Goal: Information Seeking & Learning: Learn about a topic

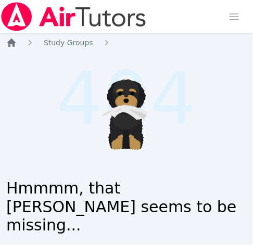
click at [9, 38] on icon "Breadcrumb" at bounding box center [11, 42] width 10 height 10
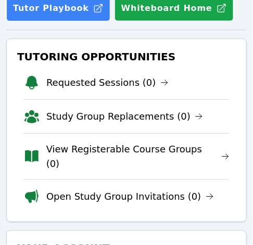
scroll to position [165, 0]
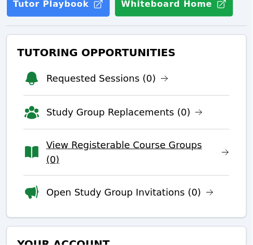
click at [162, 146] on link "View Registerable Course Groups (0)" at bounding box center [137, 152] width 183 height 29
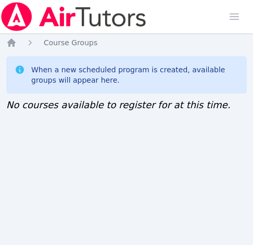
scroll to position [7, 4]
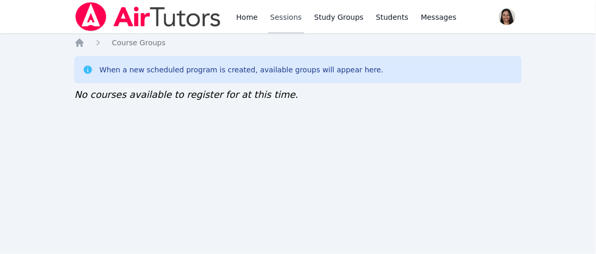
click at [260, 19] on link "Sessions" at bounding box center [286, 16] width 36 height 33
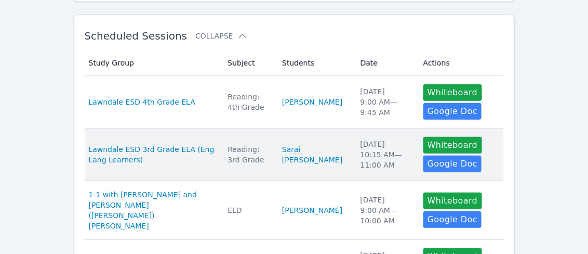
scroll to position [173, 0]
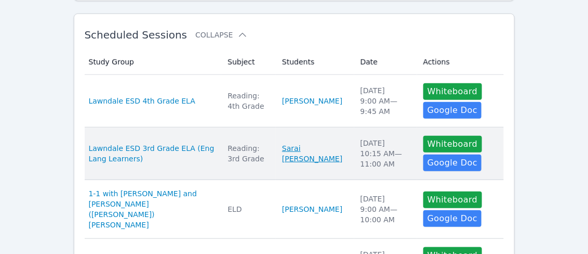
click at [260, 158] on link "Sarai Auxiliadora Jarquin Salgado" at bounding box center [315, 153] width 66 height 21
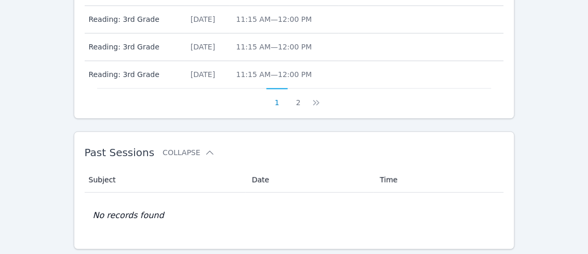
scroll to position [624, 0]
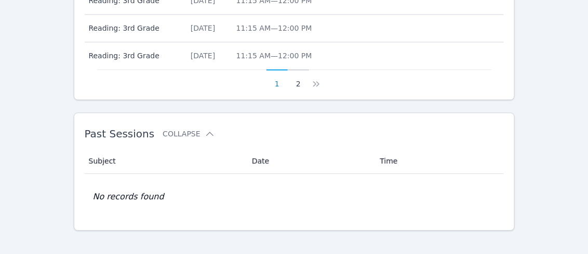
click at [260, 80] on button "2" at bounding box center [298, 79] width 21 height 20
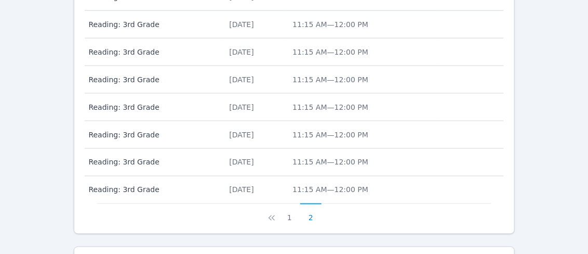
scroll to position [403, 0]
click at [260, 213] on icon at bounding box center [272, 218] width 10 height 10
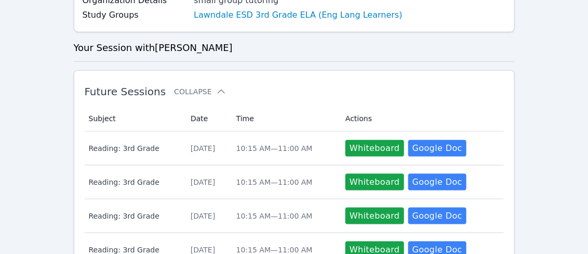
scroll to position [255, 0]
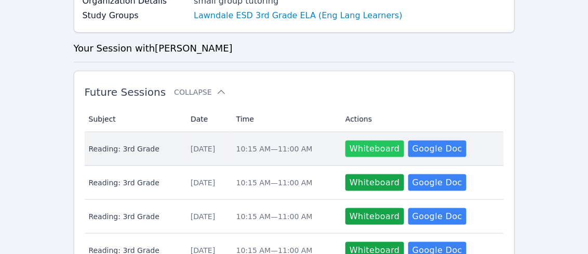
click at [260, 145] on button "Whiteboard" at bounding box center [375, 148] width 59 height 17
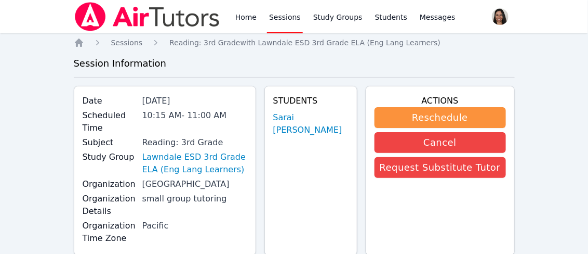
click at [260, 18] on link "Sessions" at bounding box center [285, 16] width 36 height 33
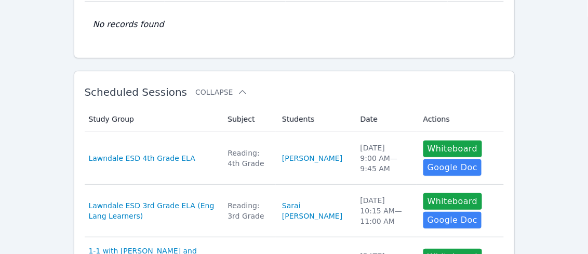
scroll to position [117, 0]
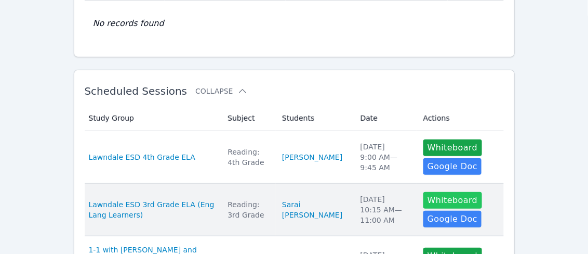
click at [260, 203] on button "Whiteboard" at bounding box center [453, 200] width 59 height 17
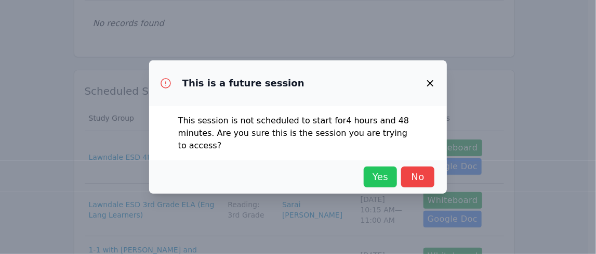
click at [260, 177] on span "Yes" at bounding box center [380, 176] width 23 height 15
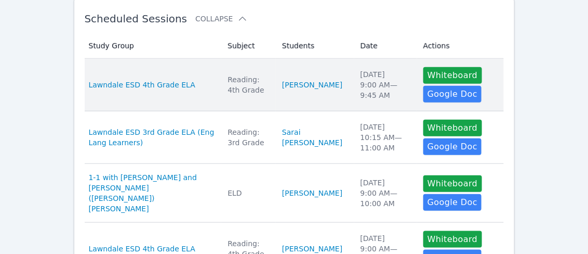
scroll to position [188, 0]
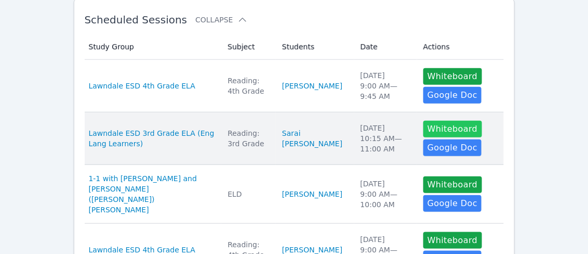
click at [260, 129] on button "Whiteboard" at bounding box center [453, 129] width 59 height 17
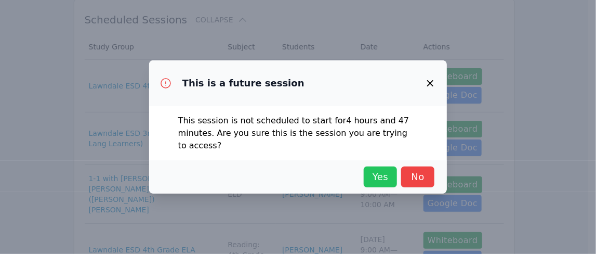
click at [260, 179] on span "Yes" at bounding box center [380, 176] width 23 height 15
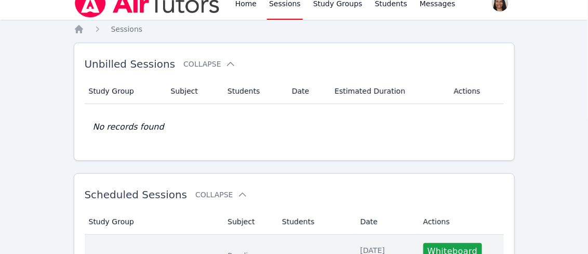
scroll to position [0, 0]
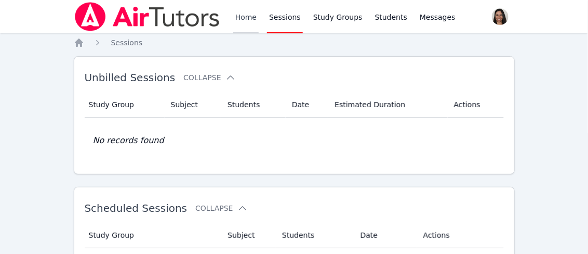
click at [249, 20] on link "Home" at bounding box center [245, 16] width 25 height 33
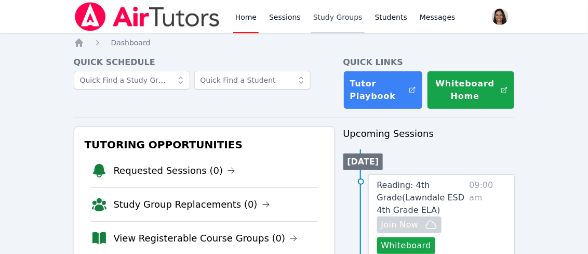
click at [260, 17] on link "Study Groups" at bounding box center [338, 16] width 54 height 33
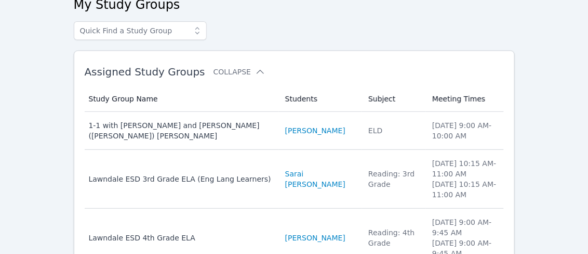
scroll to position [91, 0]
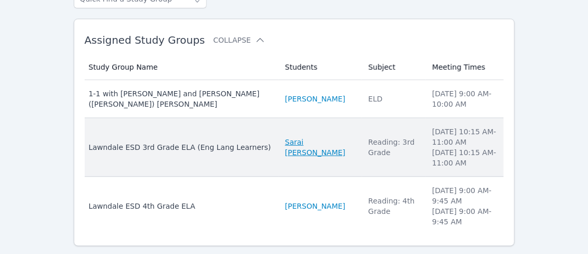
click at [260, 137] on link "Sarai Auxiliadora Jarquin Salgado" at bounding box center [320, 147] width 71 height 21
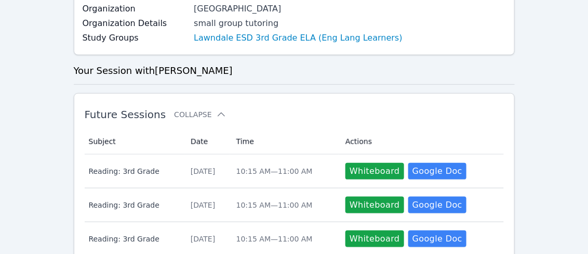
scroll to position [245, 0]
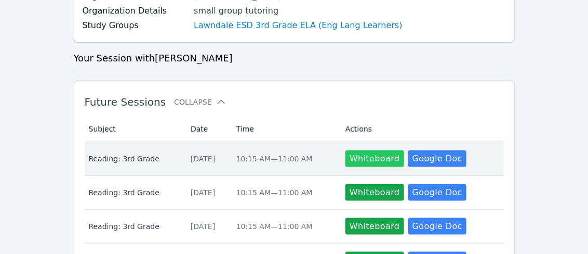
click at [260, 153] on button "Whiteboard" at bounding box center [375, 158] width 59 height 17
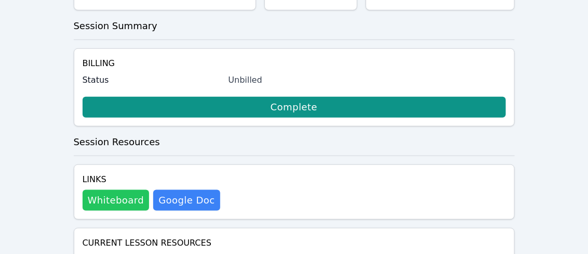
click at [119, 207] on button "Whiteboard" at bounding box center [116, 200] width 67 height 21
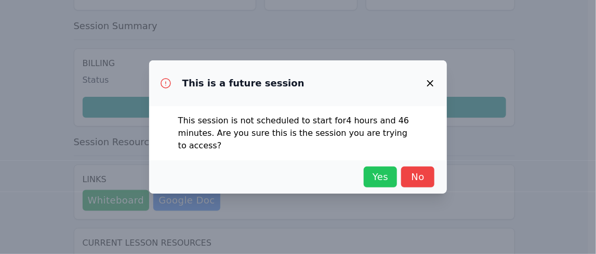
click at [260, 177] on span "Yes" at bounding box center [380, 176] width 23 height 15
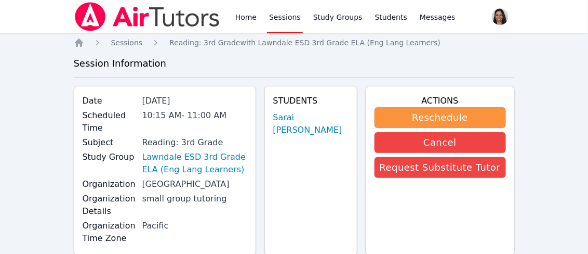
click at [260, 20] on link "Sessions" at bounding box center [285, 16] width 36 height 33
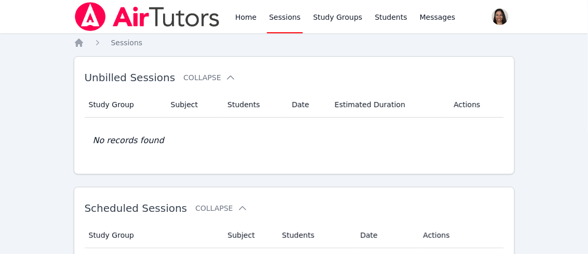
click at [260, 16] on link "Sessions" at bounding box center [285, 16] width 36 height 33
click at [260, 13] on link "Study Groups" at bounding box center [338, 16] width 54 height 33
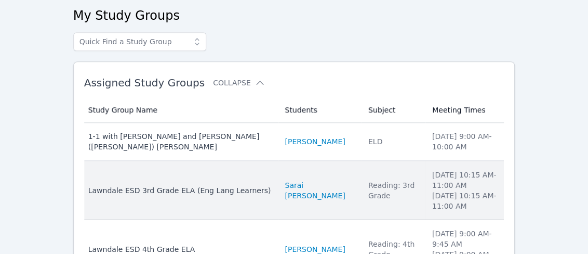
scroll to position [48, 0]
click at [260, 182] on link "Sarai Auxiliadora Jarquin Salgado" at bounding box center [320, 190] width 71 height 21
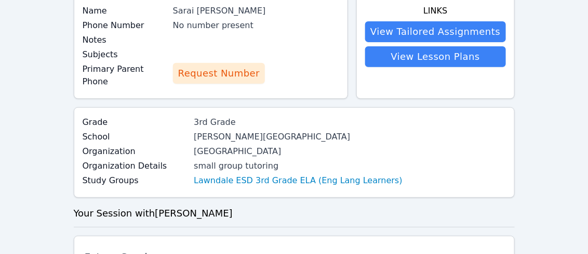
scroll to position [61, 0]
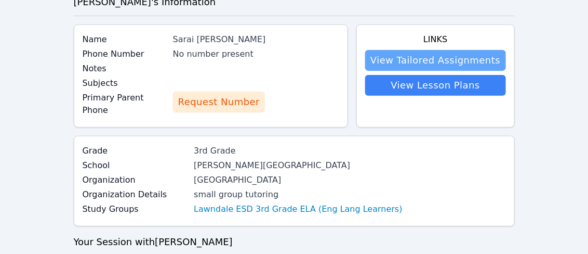
click at [260, 58] on link "View Tailored Assignments" at bounding box center [435, 60] width 140 height 21
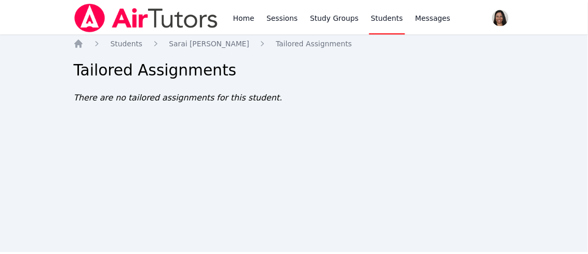
scroll to position [61, 0]
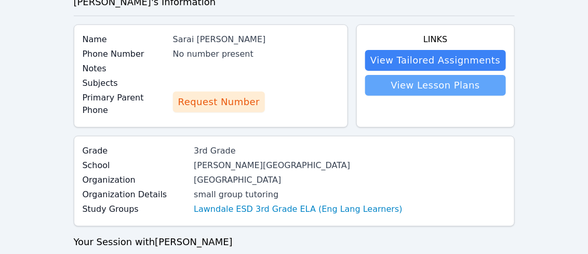
click at [260, 85] on link "View Lesson Plans" at bounding box center [435, 85] width 140 height 21
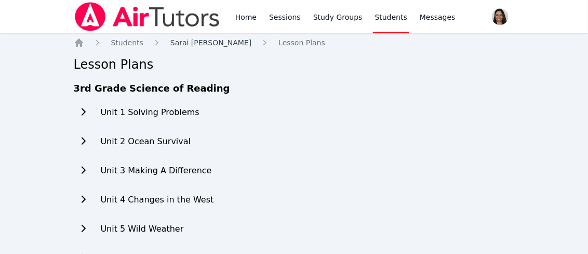
click at [170, 42] on span "Sarai Auxiliadora Jarquin Salgado" at bounding box center [210, 42] width 81 height 8
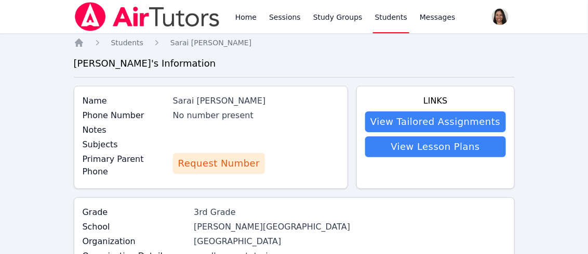
drag, startPoint x: 172, startPoint y: 79, endPoint x: 304, endPoint y: 87, distance: 132.3
copy div "Sarai Auxiliadora Jarquin Salgado"
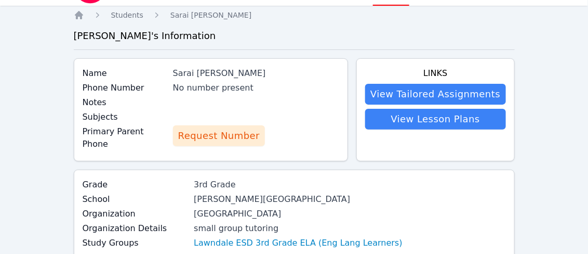
scroll to position [23, 0]
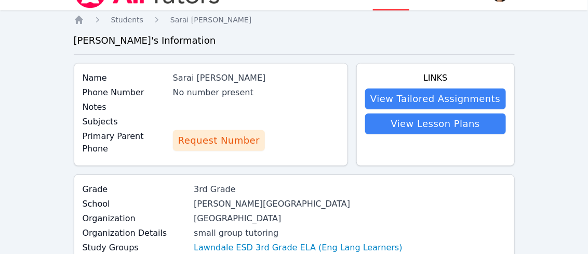
click at [235, 147] on button "Request Number" at bounding box center [219, 140] width 92 height 21
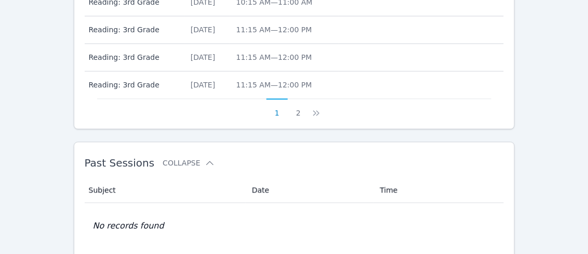
scroll to position [605, 0]
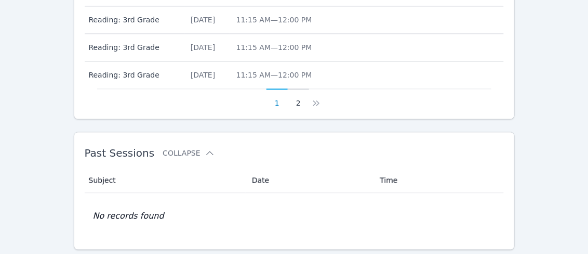
click at [299, 89] on button "2" at bounding box center [298, 98] width 21 height 20
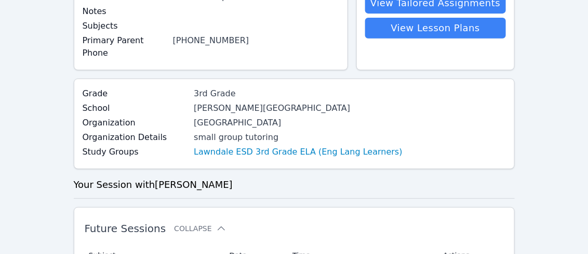
scroll to position [0, 0]
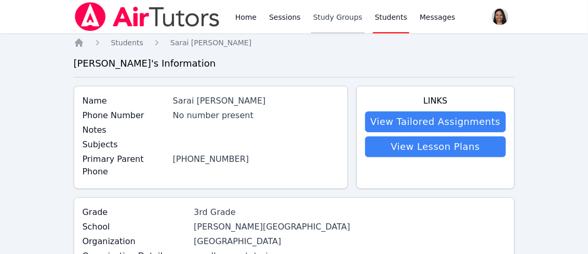
click at [313, 20] on link "Study Groups" at bounding box center [338, 16] width 54 height 33
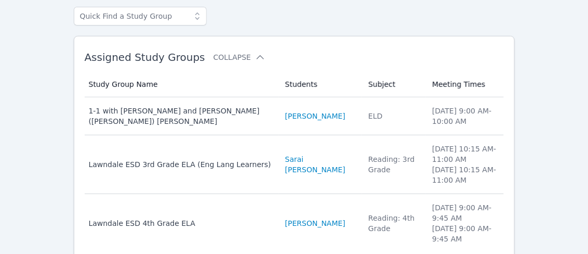
scroll to position [84, 0]
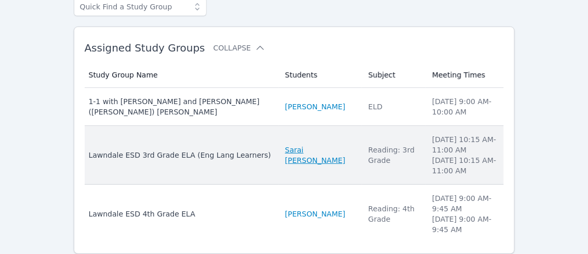
click at [285, 152] on link "Sarai Auxiliadora Jarquin Salgado" at bounding box center [320, 154] width 71 height 21
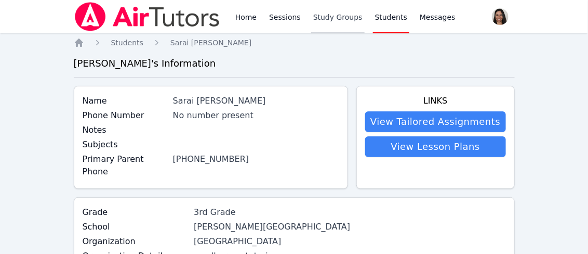
click at [315, 12] on link "Study Groups" at bounding box center [338, 16] width 54 height 33
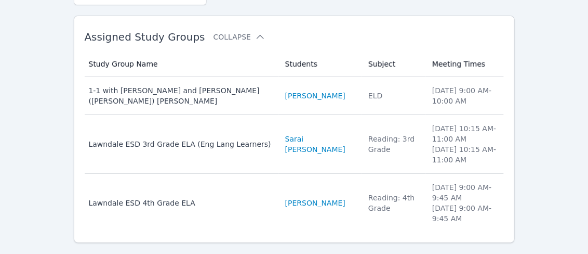
scroll to position [97, 0]
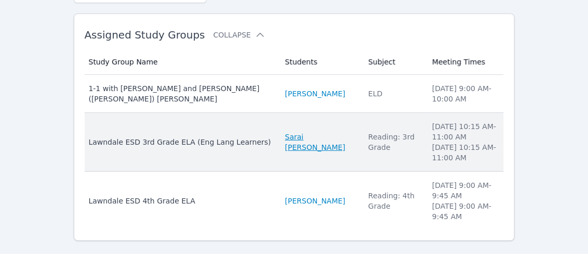
click at [306, 134] on link "Sarai Auxiliadora Jarquin Salgado" at bounding box center [320, 142] width 71 height 21
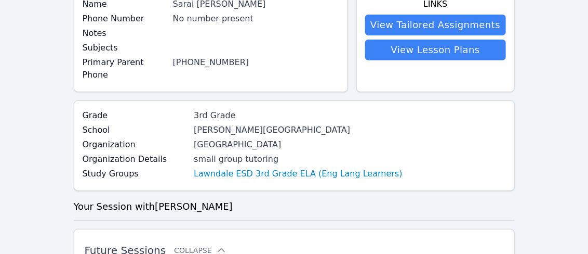
scroll to position [32, 0]
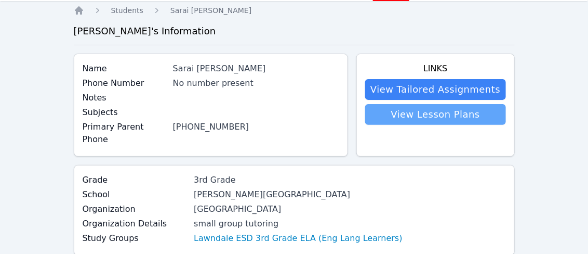
click at [452, 114] on link "View Lesson Plans" at bounding box center [435, 114] width 140 height 21
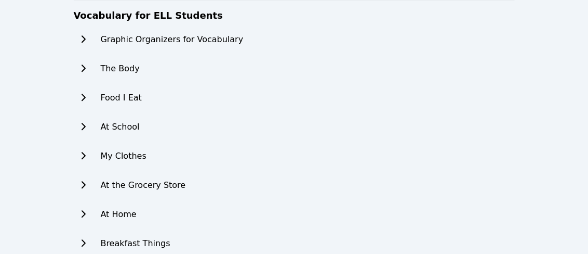
scroll to position [711, 0]
click at [133, 67] on h2 "The Body" at bounding box center [123, 68] width 44 height 12
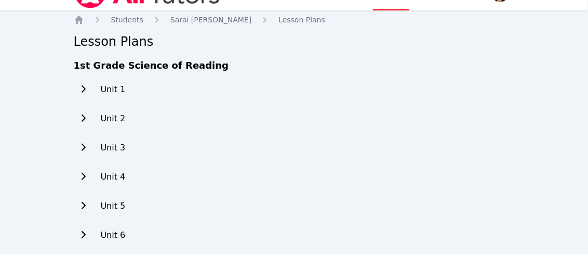
scroll to position [0, 0]
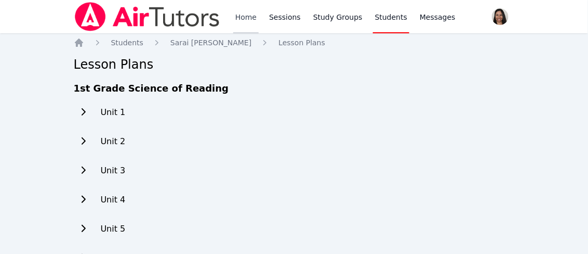
click at [240, 15] on link "Home" at bounding box center [245, 16] width 25 height 33
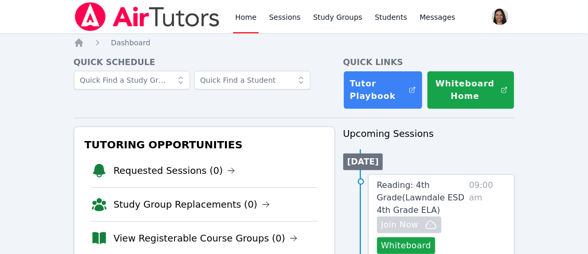
scroll to position [76, 0]
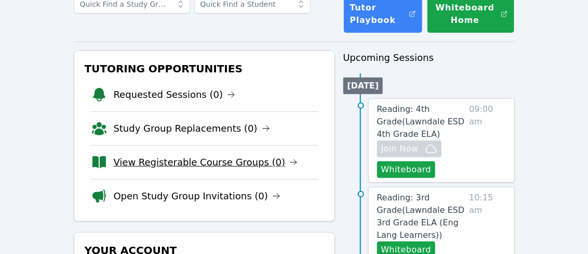
click at [228, 163] on link "View Registerable Course Groups (0)" at bounding box center [206, 162] width 185 height 15
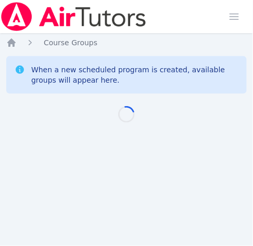
click at [10, 29] on img at bounding box center [73, 16] width 147 height 29
